Goal: Information Seeking & Learning: Learn about a topic

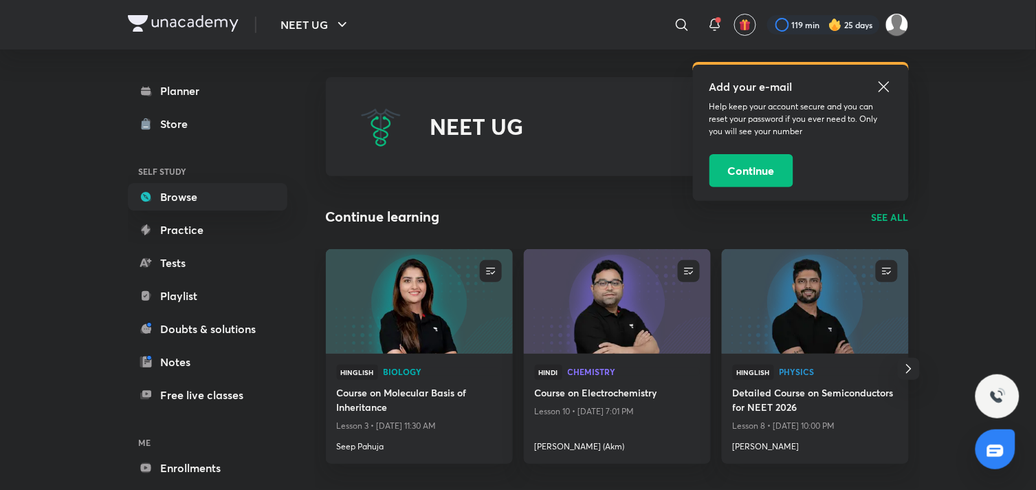
click at [884, 81] on icon at bounding box center [884, 86] width 17 height 17
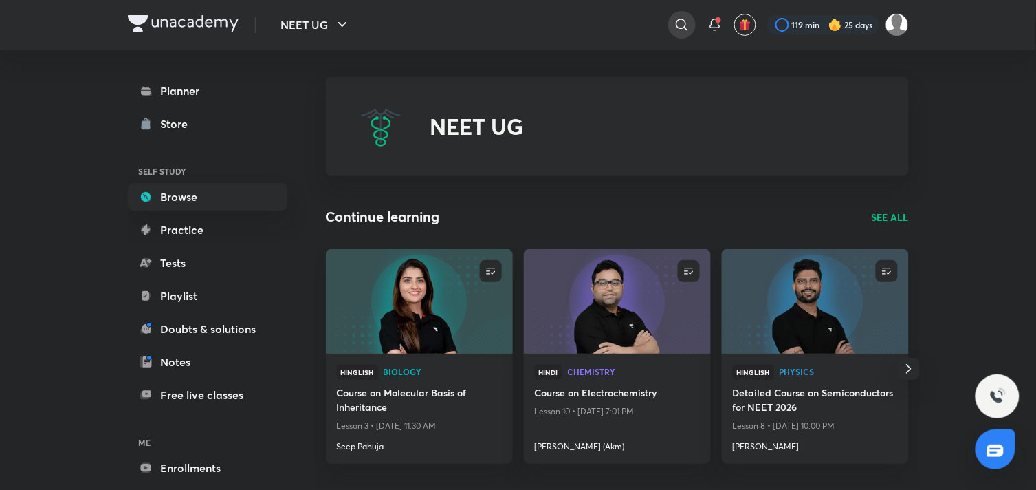
click at [676, 30] on icon at bounding box center [682, 25] width 17 height 17
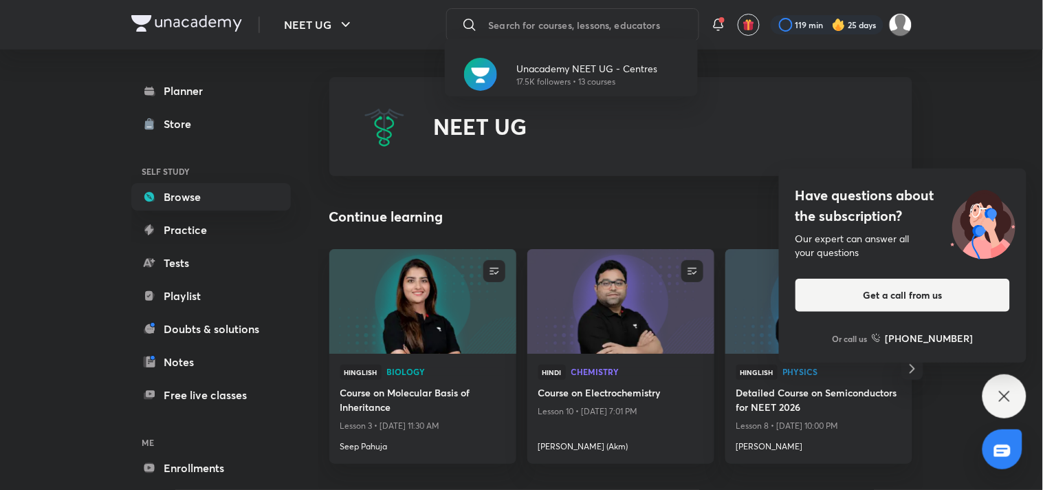
click at [1020, 402] on div "Have questions about the subscription? Our expert can answer all your questions…" at bounding box center [1005, 396] width 44 height 44
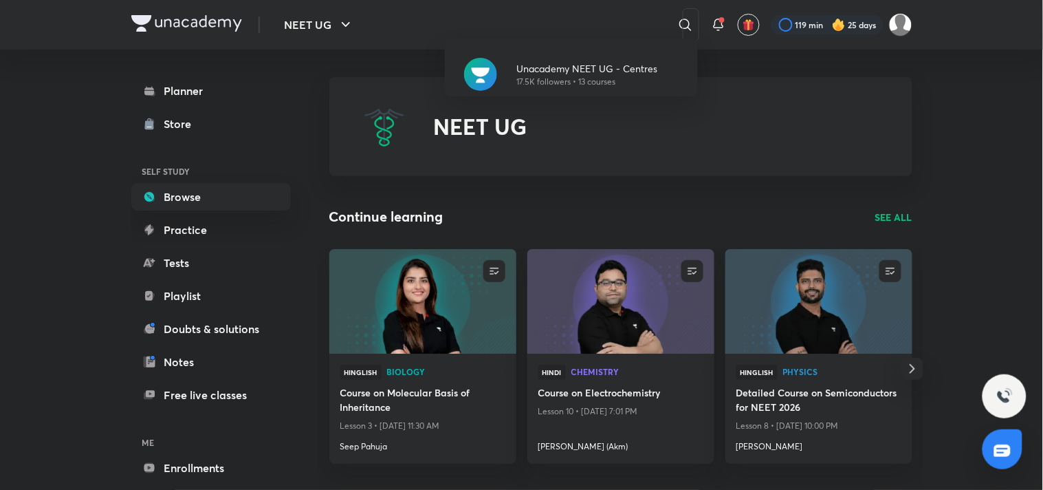
click at [693, 125] on div "Unacademy NEET UG - Centres 17.5K followers • 13 courses" at bounding box center [521, 245] width 1043 height 490
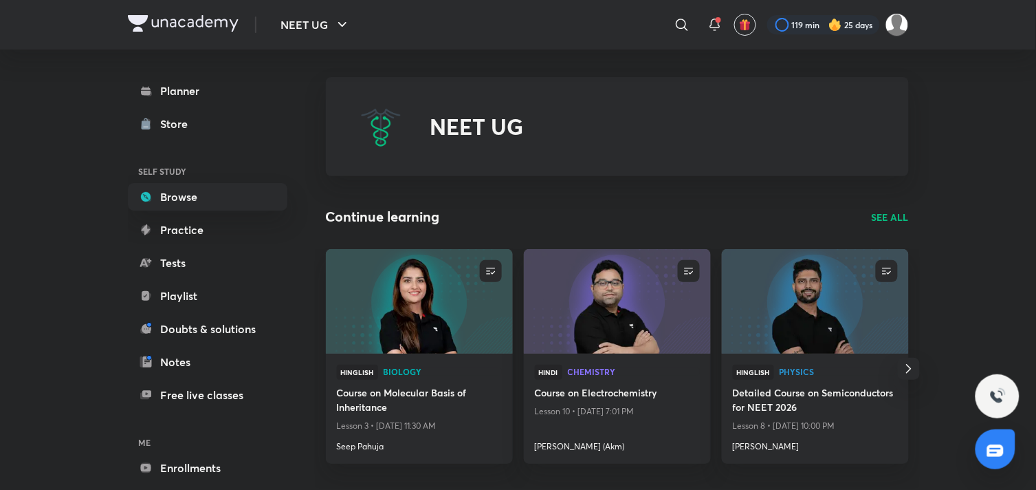
click at [384, 128] on img at bounding box center [381, 127] width 44 height 44
click at [717, 31] on icon at bounding box center [715, 25] width 17 height 17
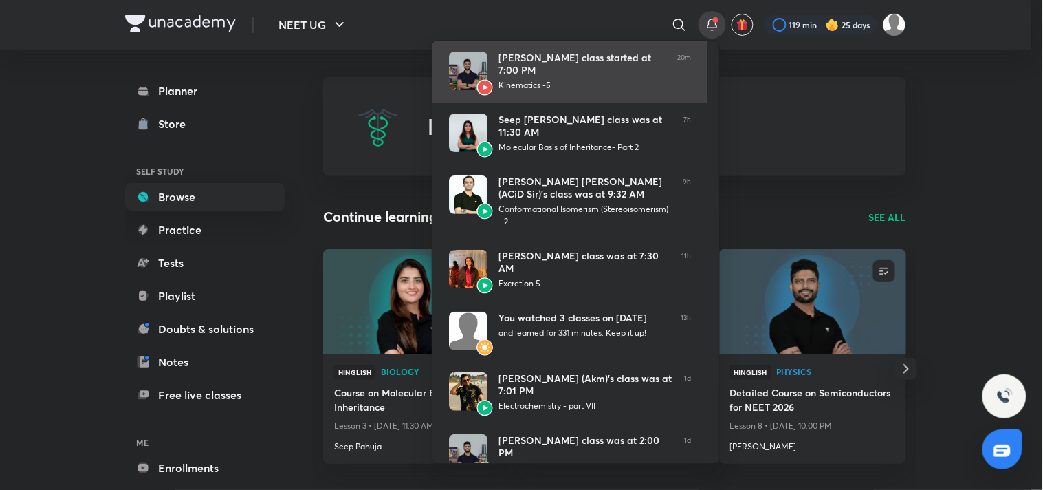
click at [663, 65] on div "Prateek Jain’s class started at 7:00 PM" at bounding box center [582, 64] width 168 height 25
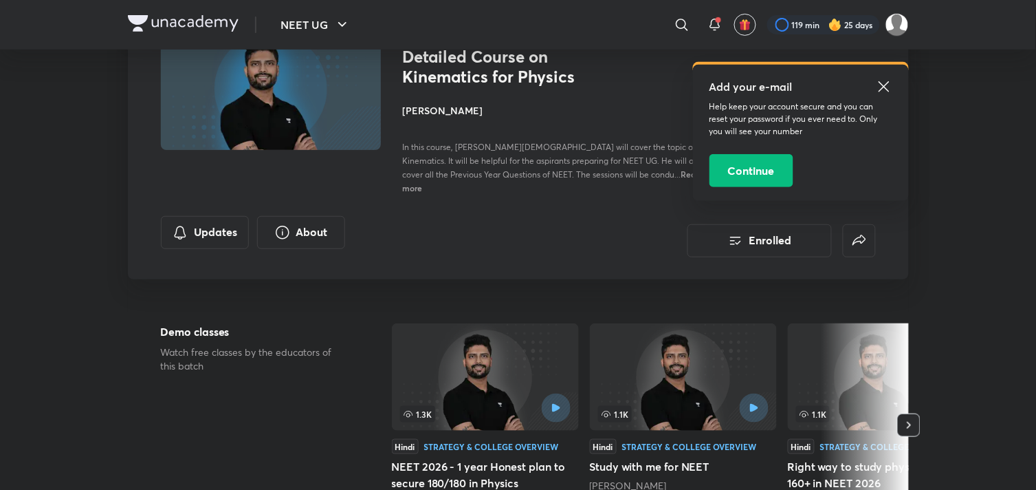
scroll to position [100, 0]
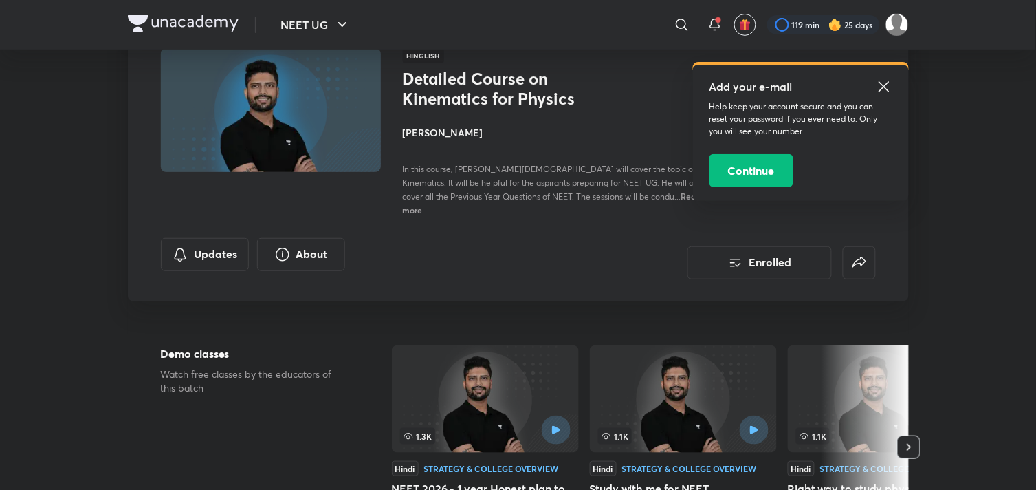
click at [881, 83] on icon at bounding box center [884, 86] width 10 height 10
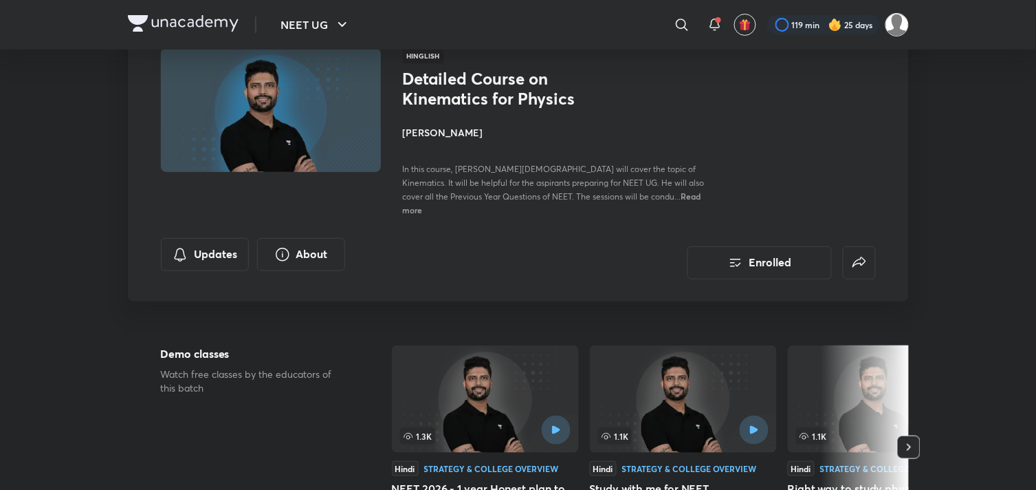
click at [903, 29] on img at bounding box center [897, 24] width 23 height 23
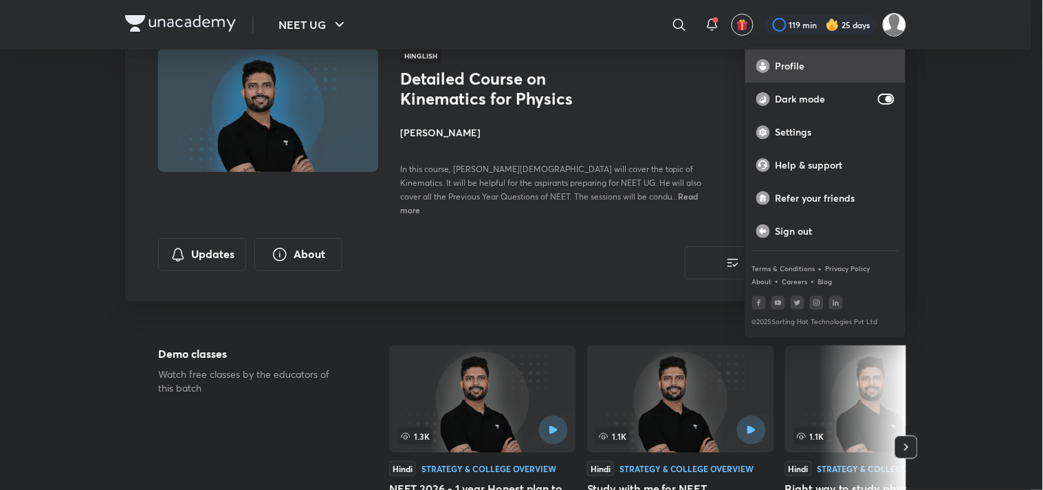
click at [829, 63] on p "Profile" at bounding box center [835, 66] width 119 height 12
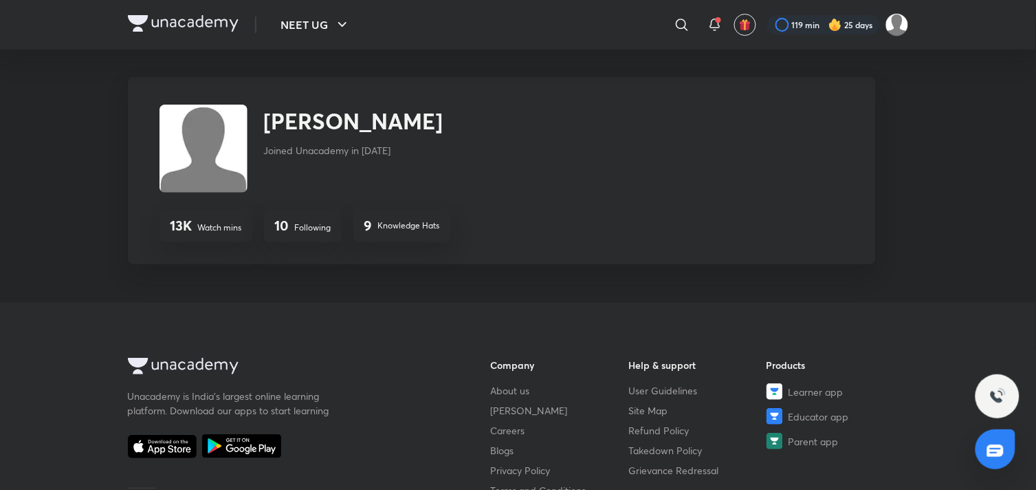
click at [296, 223] on p "Following" at bounding box center [313, 227] width 36 height 12
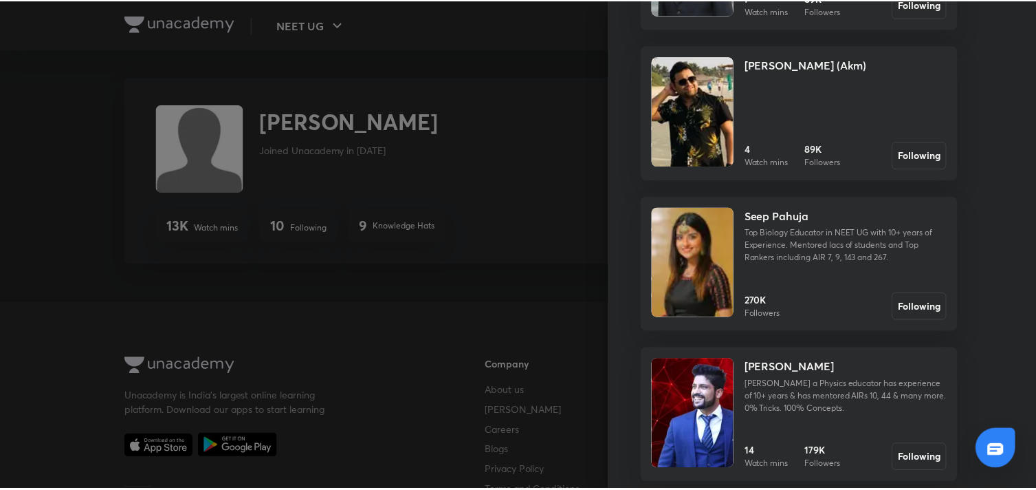
scroll to position [502, 0]
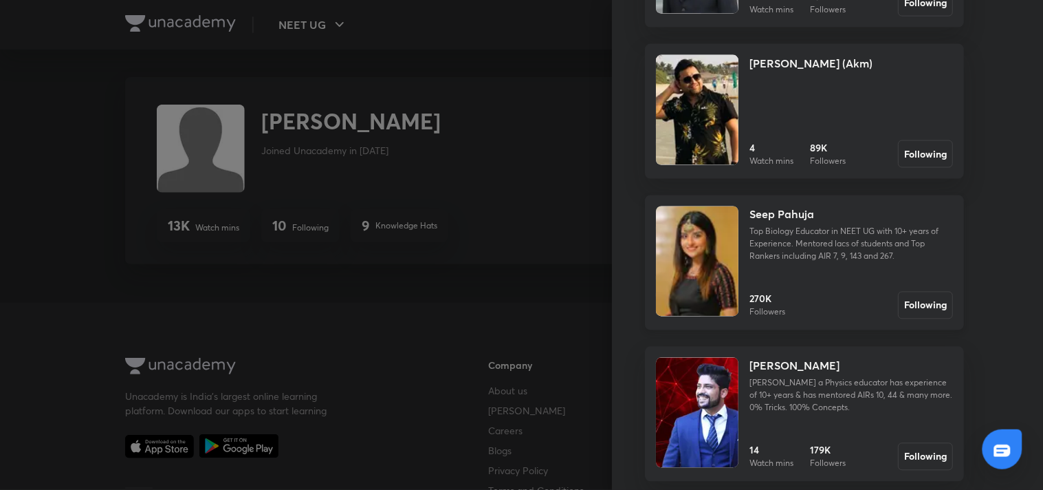
click at [708, 273] on img at bounding box center [697, 261] width 83 height 110
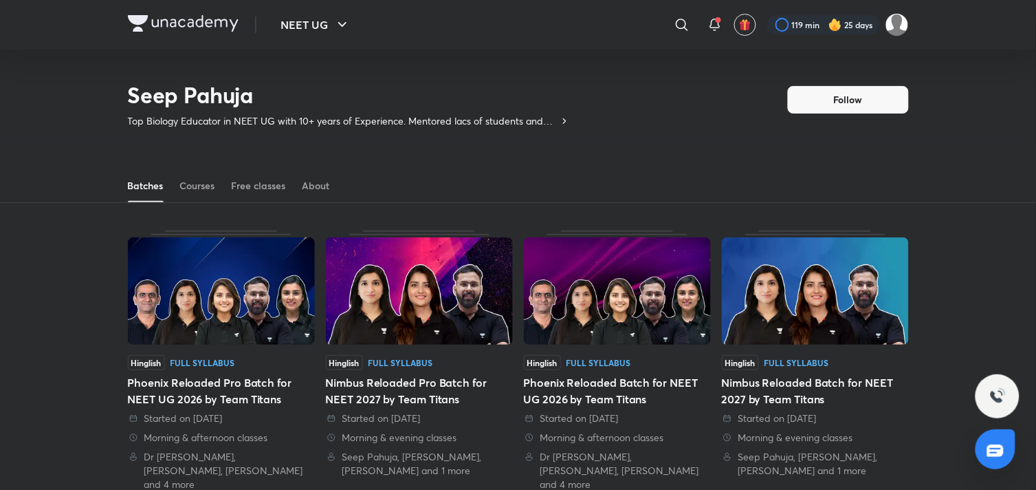
scroll to position [61, 0]
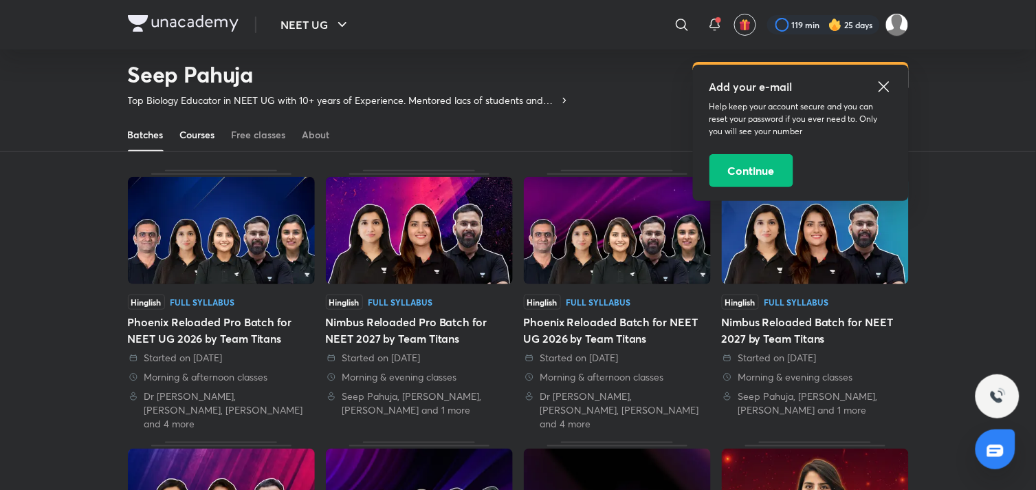
click at [186, 135] on div "Courses" at bounding box center [197, 135] width 35 height 14
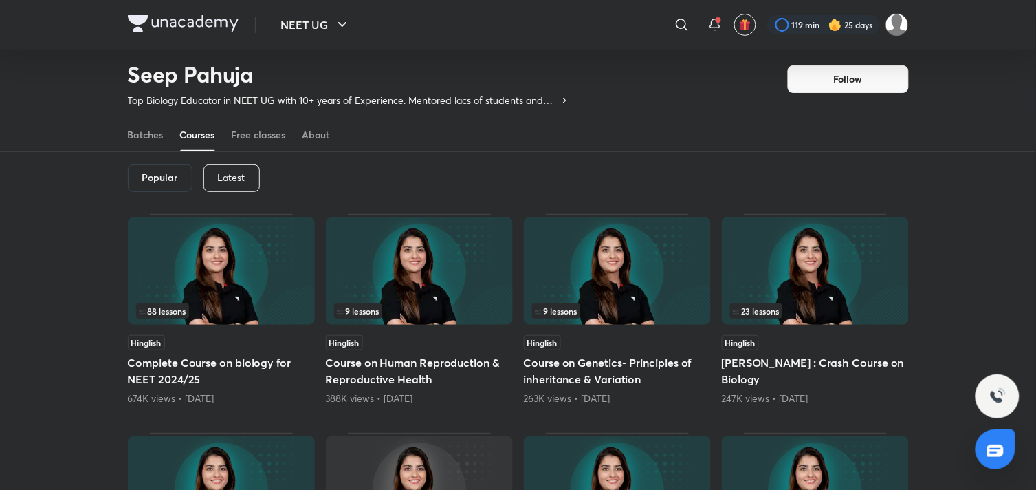
click at [223, 166] on div "Latest" at bounding box center [232, 178] width 56 height 28
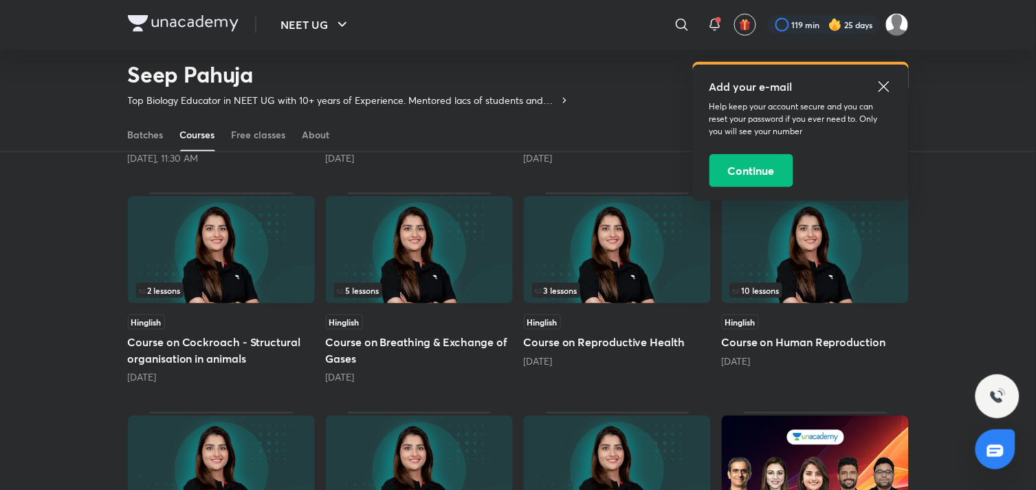
scroll to position [303, 0]
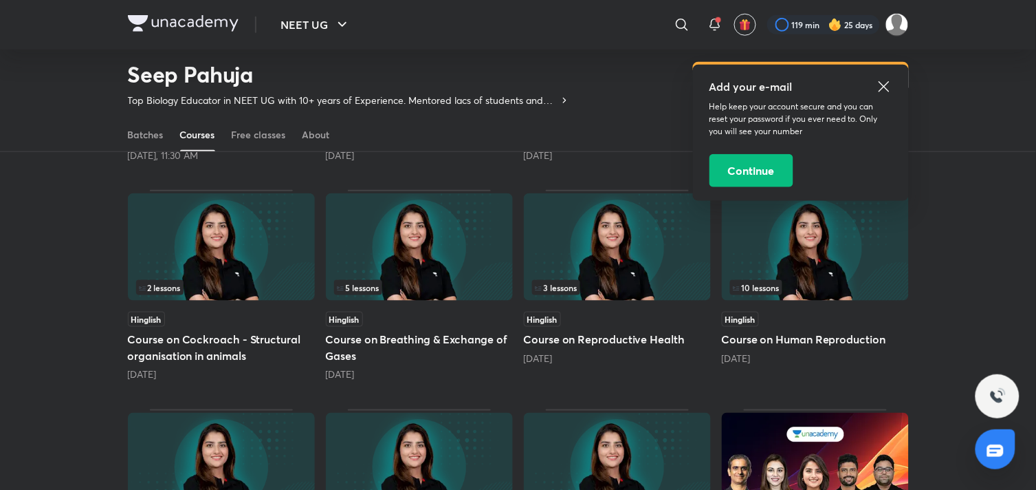
click at [885, 83] on icon at bounding box center [884, 86] width 17 height 17
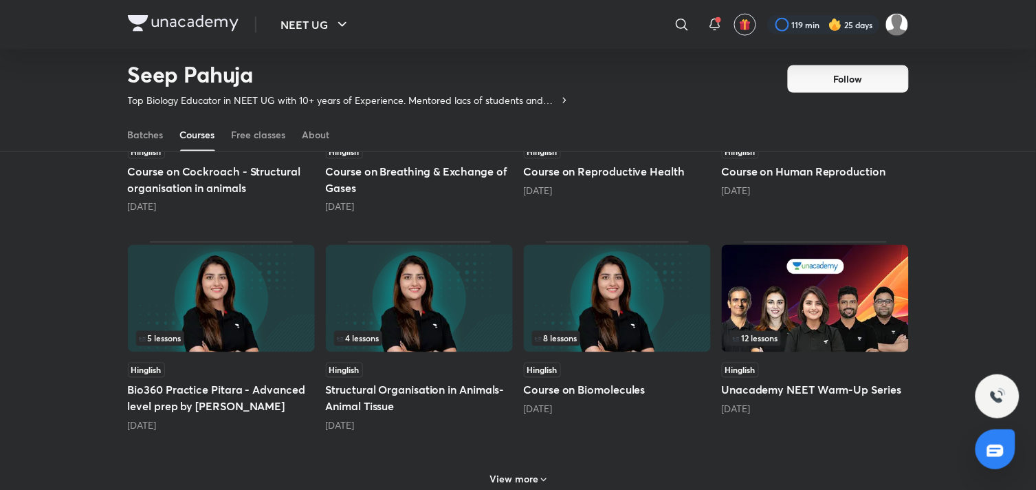
scroll to position [494, 0]
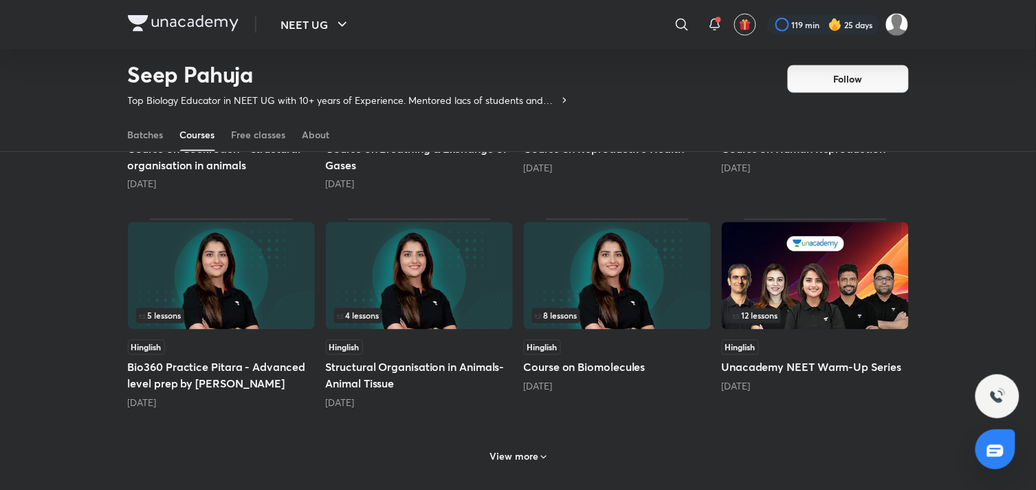
click at [646, 272] on img at bounding box center [617, 275] width 187 height 107
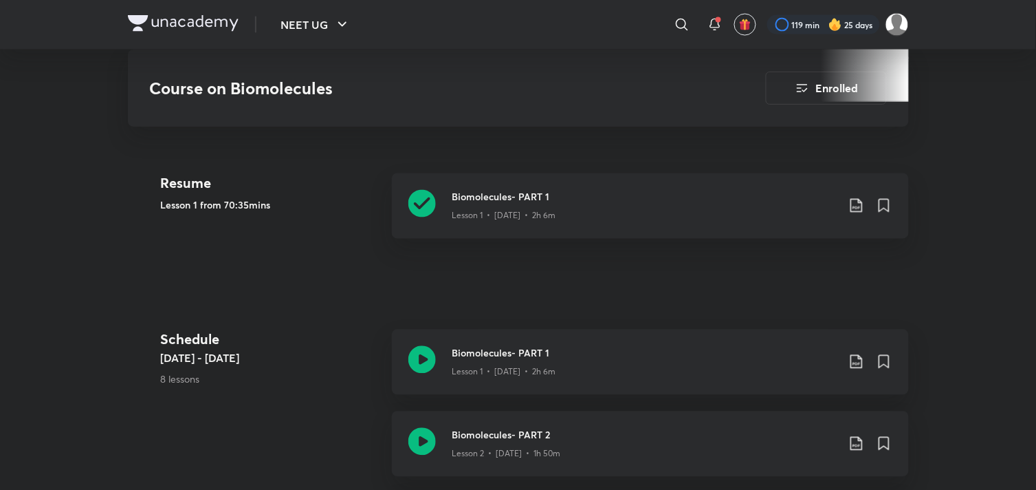
scroll to position [636, 0]
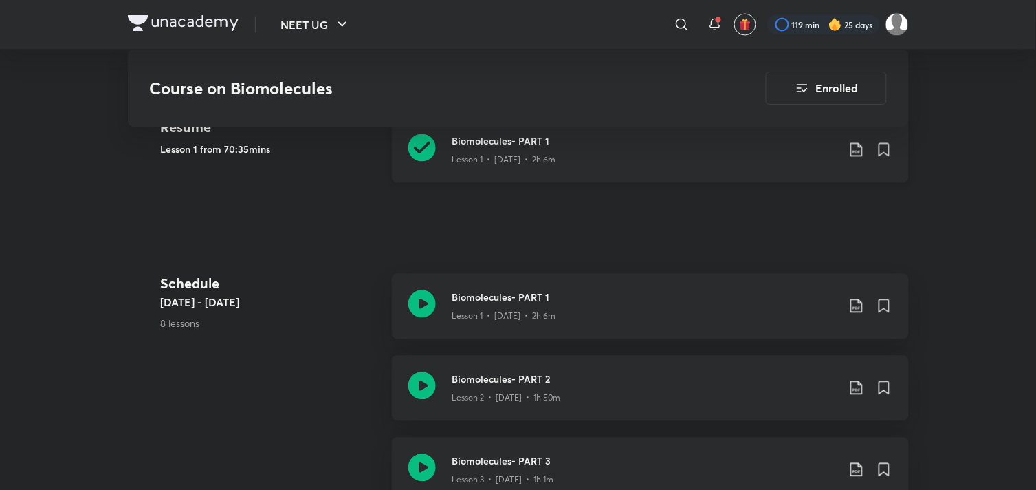
click at [488, 149] on div "Lesson 1 • [DATE] • 2h 6m" at bounding box center [644, 158] width 385 height 18
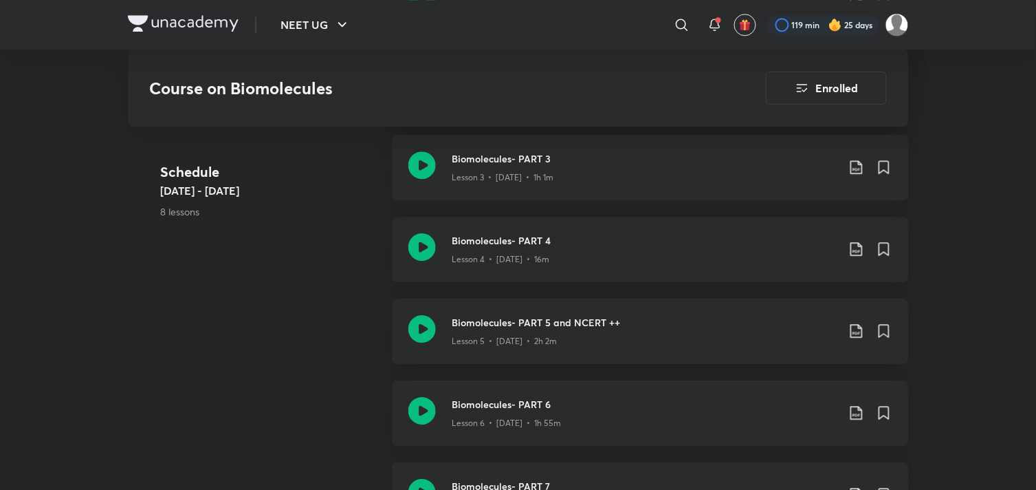
scroll to position [942, 0]
